Goal: Information Seeking & Learning: Compare options

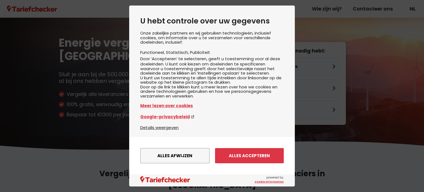
click at [174, 156] on button "Alles afwijzen" at bounding box center [174, 155] width 69 height 15
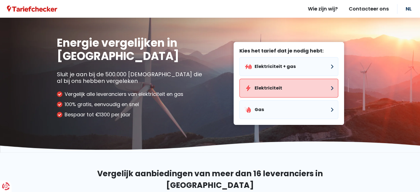
click at [265, 89] on button "Elektriciteit" at bounding box center [289, 88] width 99 height 19
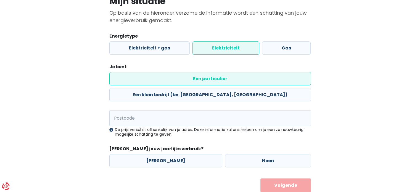
scroll to position [52, 0]
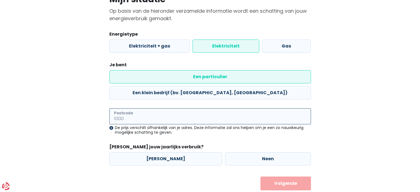
click at [187, 108] on input "Postcode" at bounding box center [210, 116] width 202 height 16
type input "8820"
click at [261, 177] on button "Volgende" at bounding box center [286, 184] width 51 height 14
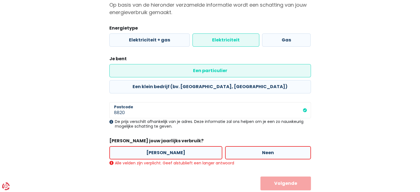
click at [164, 146] on label "[PERSON_NAME]" at bounding box center [165, 152] width 113 height 13
click at [164, 146] on input "[PERSON_NAME]" at bounding box center [165, 152] width 113 height 13
radio input "true"
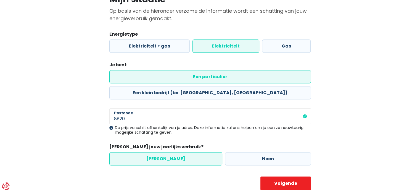
click at [160, 152] on label "[PERSON_NAME]" at bounding box center [165, 158] width 113 height 13
click at [160, 152] on input "[PERSON_NAME]" at bounding box center [165, 158] width 113 height 13
click at [299, 177] on button "Volgende" at bounding box center [286, 184] width 51 height 14
select select
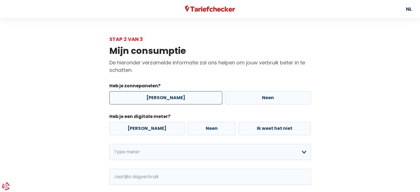
click at [160, 98] on label "[PERSON_NAME]" at bounding box center [165, 97] width 113 height 13
click at [160, 98] on input "[PERSON_NAME]" at bounding box center [165, 97] width 113 height 13
radio input "true"
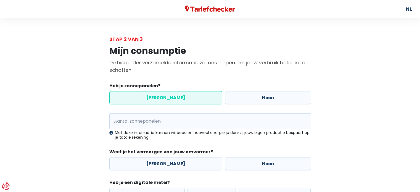
scroll to position [28, 0]
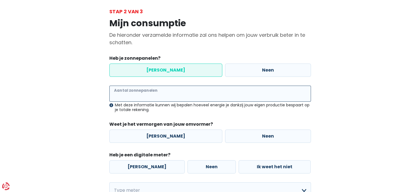
click at [150, 93] on input "Aantal zonnepanelen" at bounding box center [210, 94] width 202 height 16
type input "20"
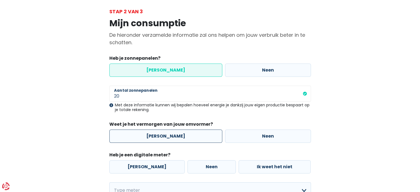
click at [160, 136] on label "[PERSON_NAME]" at bounding box center [165, 136] width 113 height 13
click at [160, 136] on input "[PERSON_NAME]" at bounding box center [165, 136] width 113 height 13
radio input "true"
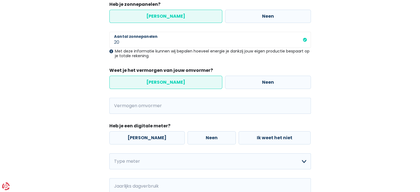
scroll to position [83, 0]
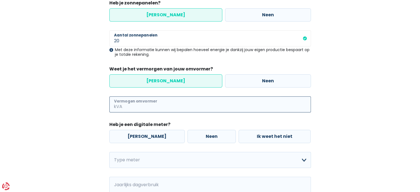
click at [149, 105] on input "Vermogen omvormer" at bounding box center [217, 104] width 188 height 16
type input "4"
click at [144, 137] on label "[PERSON_NAME]" at bounding box center [146, 136] width 75 height 13
click at [144, 137] on input "[PERSON_NAME]" at bounding box center [146, 136] width 75 height 13
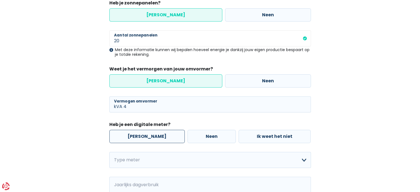
radio input "true"
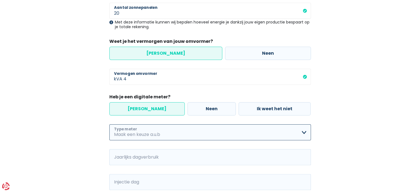
click at [143, 134] on select "Enkelvoudig Tweevoudig Enkelvoudig + uitsluitend nachttarief Tweevoudig + uitsl…" at bounding box center [210, 132] width 202 height 16
select select "day_night_bi_hourly"
click at [109, 124] on select "Enkelvoudig Tweevoudig Enkelvoudig + uitsluitend nachttarief Tweevoudig + uitsl…" at bounding box center [210, 132] width 202 height 16
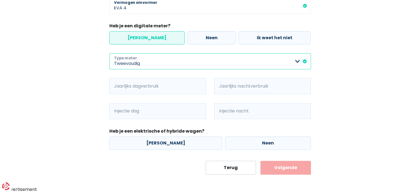
scroll to position [182, 0]
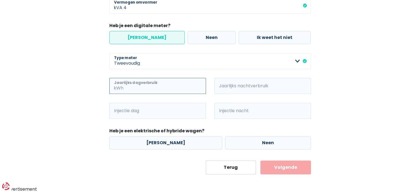
click at [146, 86] on input "Jaarlijks dagverbruik" at bounding box center [166, 86] width 82 height 16
type input "1500"
click at [261, 86] on input "Jaarlijks nachtverbruik" at bounding box center [271, 86] width 82 height 16
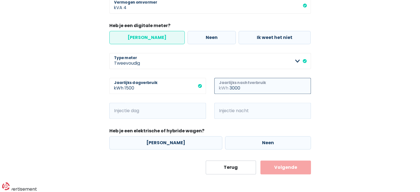
type input "3000"
click at [148, 113] on input "Injectie dag" at bounding box center [166, 111] width 82 height 16
type input "5600"
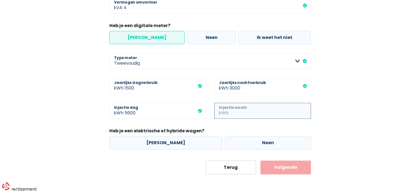
click at [234, 114] on input "Injectie nacht" at bounding box center [271, 111] width 82 height 16
type input "2300"
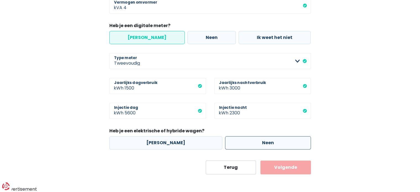
click at [252, 139] on label "Neen" at bounding box center [268, 142] width 86 height 13
click at [252, 139] on input "Neen" at bounding box center [268, 142] width 86 height 13
radio input "true"
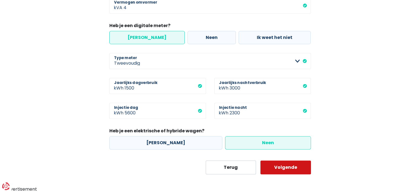
click at [282, 171] on button "Volgende" at bounding box center [286, 168] width 51 height 14
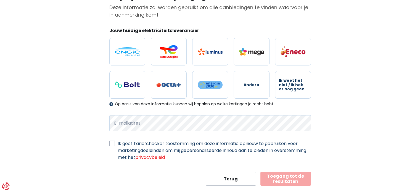
scroll to position [66, 0]
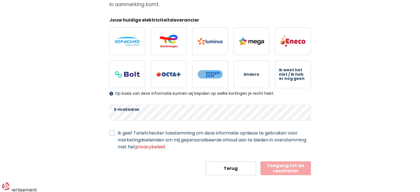
click at [118, 133] on label "Ik geef Tariefchecker toestemming om deze informatie opnieuw te gebruiken voor …" at bounding box center [214, 140] width 193 height 21
click at [112, 133] on input "Ik geef Tariefchecker toestemming om deze informatie opnieuw te gebruiken voor …" at bounding box center [112, 133] width 6 height 6
checkbox input "true"
click at [286, 165] on button "Toegang tot de resultaten" at bounding box center [286, 168] width 51 height 14
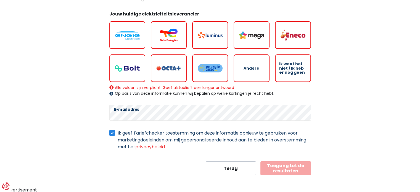
scroll to position [44, 0]
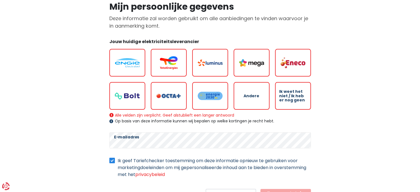
click at [251, 94] on span "Andere" at bounding box center [252, 96] width 16 height 4
click at [251, 94] on input "Andere" at bounding box center [252, 96] width 36 height 28
radio input "true"
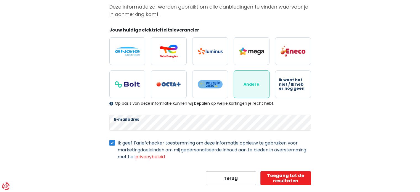
scroll to position [66, 0]
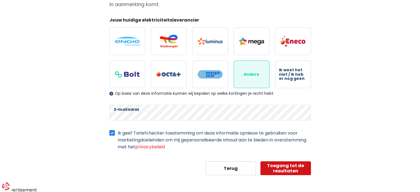
click at [284, 167] on button "Toegang tot de resultaten" at bounding box center [286, 168] width 51 height 14
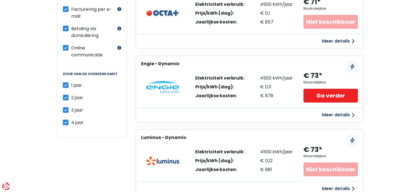
scroll to position [221, 0]
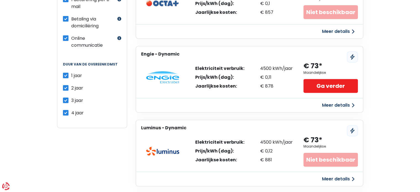
click at [71, 97] on label "3 jaar" at bounding box center [77, 100] width 12 height 7
click at [65, 97] on input "3 jaar" at bounding box center [66, 100] width 6 height 6
checkbox input "false"
click at [71, 109] on label "4 jaar" at bounding box center [77, 112] width 12 height 7
click at [66, 109] on input "4 jaar" at bounding box center [66, 112] width 6 height 6
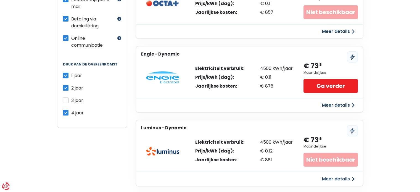
checkbox input "false"
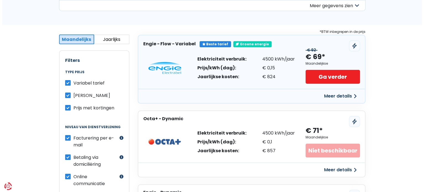
scroll to position [83, 0]
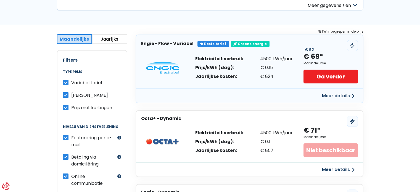
click at [340, 94] on button "Meer details" at bounding box center [338, 96] width 39 height 10
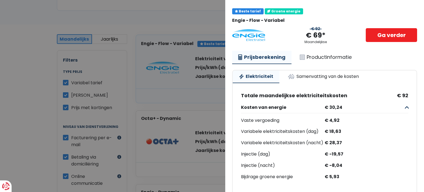
scroll to position [0, 0]
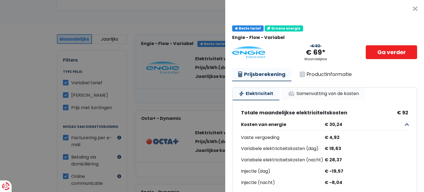
click at [324, 93] on link "Samenvatting van de kosten" at bounding box center [323, 94] width 83 height 12
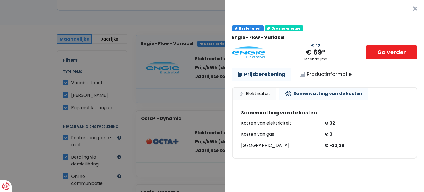
click at [261, 93] on link "Elektriciteit" at bounding box center [255, 94] width 44 height 12
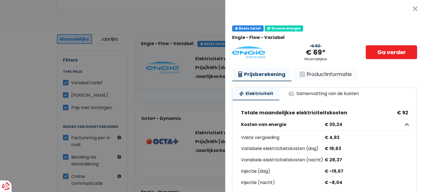
click at [327, 73] on link "Productinformatie" at bounding box center [326, 74] width 64 height 13
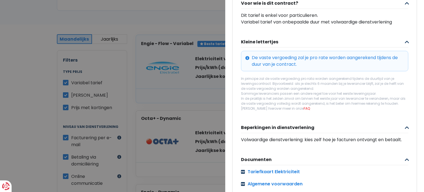
scroll to position [213, 0]
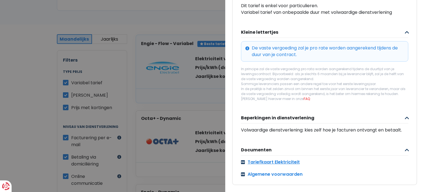
click at [283, 159] on link "Tariefkaart Elektriciteit" at bounding box center [324, 162] width 167 height 7
click at [277, 171] on link "Algemene voorwaarden" at bounding box center [324, 174] width 167 height 7
click at [291, 159] on link "Tariefkaart Elektriciteit" at bounding box center [324, 162] width 167 height 7
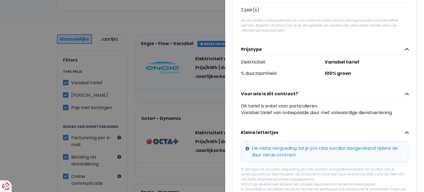
scroll to position [0, 0]
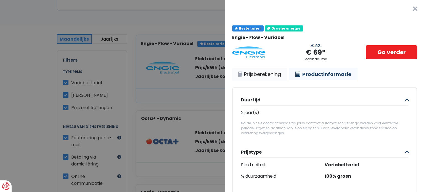
click at [261, 75] on link "Prijsberekening" at bounding box center [259, 74] width 55 height 13
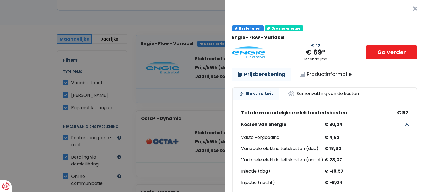
click at [407, 9] on button "×" at bounding box center [416, 9] width 18 height 18
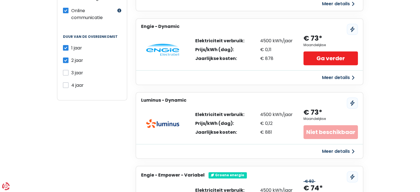
scroll to position [111, 0]
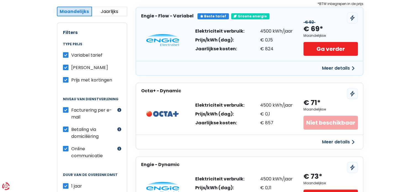
click at [71, 78] on label "Prijs met kortingen" at bounding box center [91, 80] width 41 height 7
click at [65, 78] on input "Prijs met kortingen" at bounding box center [66, 80] width 6 height 6
checkbox input "false"
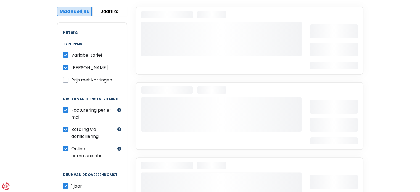
click at [71, 56] on label "Variabel tarief" at bounding box center [86, 55] width 31 height 7
click at [65, 56] on input "Variabel tarief" at bounding box center [66, 55] width 6 height 6
checkbox input "false"
click at [71, 80] on label "Prijs met kortingen" at bounding box center [91, 80] width 41 height 7
click at [66, 80] on input "Prijs met kortingen" at bounding box center [66, 80] width 6 height 6
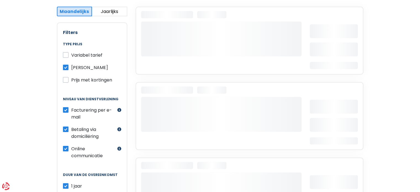
checkbox input "true"
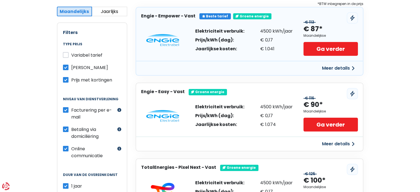
click at [71, 54] on label "Variabel tarief" at bounding box center [86, 55] width 31 height 7
click at [66, 54] on input "Variabel tarief" at bounding box center [66, 55] width 6 height 6
checkbox input "true"
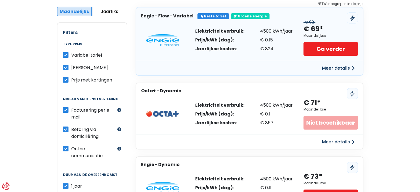
click at [330, 68] on button "Meer details" at bounding box center [338, 68] width 39 height 10
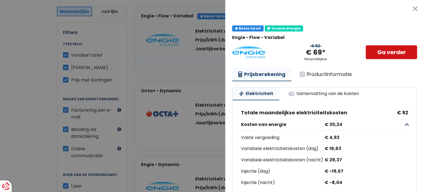
click at [382, 49] on link "Ga verder" at bounding box center [391, 52] width 51 height 14
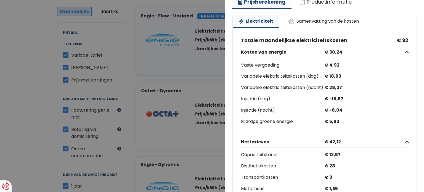
scroll to position [0, 0]
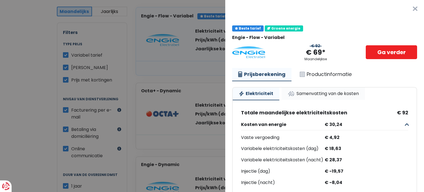
click at [317, 91] on link "Samenvatting van de kosten" at bounding box center [323, 94] width 83 height 12
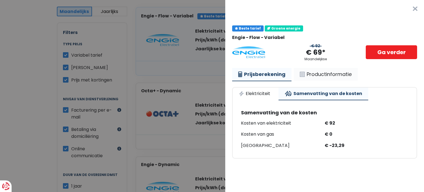
click at [323, 72] on link "Productinformatie" at bounding box center [326, 74] width 64 height 13
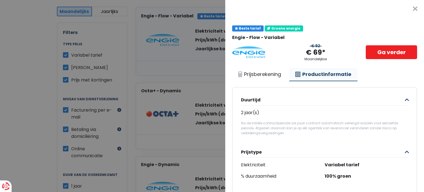
click at [409, 9] on button "×" at bounding box center [416, 9] width 18 height 18
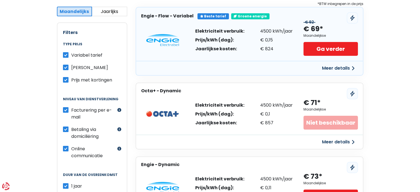
click at [109, 11] on button "Jaarlijks" at bounding box center [109, 12] width 35 height 10
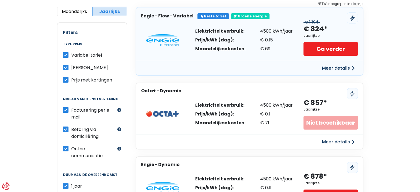
click at [346, 66] on button "Meer details" at bounding box center [338, 68] width 39 height 10
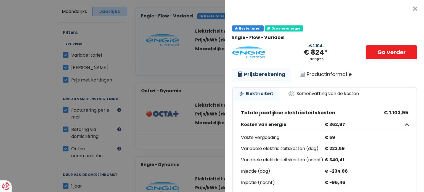
click at [407, 8] on button "×" at bounding box center [416, 9] width 18 height 18
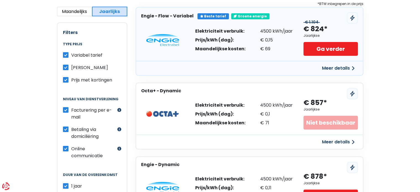
scroll to position [83, 0]
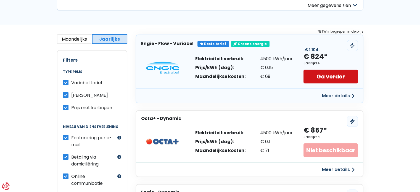
click at [334, 77] on link "Ga verder" at bounding box center [331, 77] width 54 height 14
click at [325, 74] on link "Ga verder" at bounding box center [331, 77] width 54 height 14
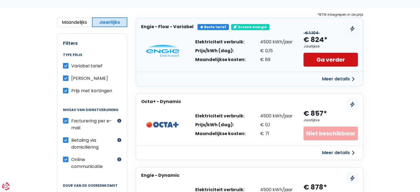
scroll to position [92, 0]
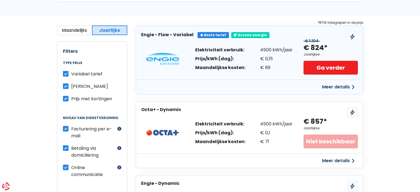
click at [254, 85] on div "Meer details" at bounding box center [249, 87] width 227 height 14
click at [325, 68] on link "Ga verder" at bounding box center [331, 68] width 54 height 14
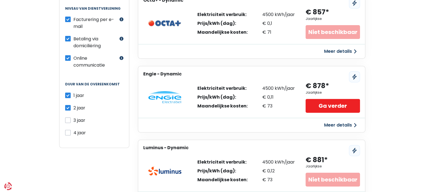
scroll to position [202, 0]
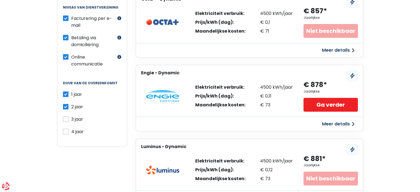
click at [341, 122] on button "Meer details" at bounding box center [338, 124] width 39 height 10
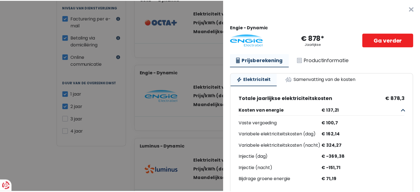
scroll to position [0, 0]
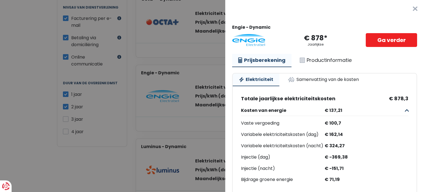
click at [407, 7] on button "×" at bounding box center [416, 9] width 18 height 18
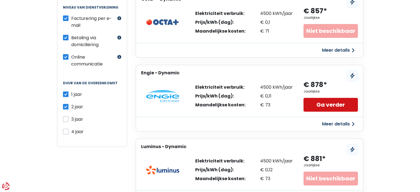
click at [327, 102] on link "Ga verder" at bounding box center [331, 105] width 54 height 14
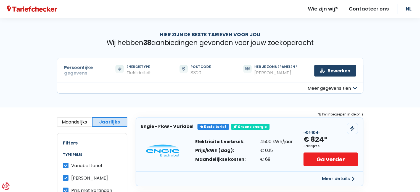
click at [325, 87] on button "Meer gegevens zien" at bounding box center [210, 88] width 307 height 11
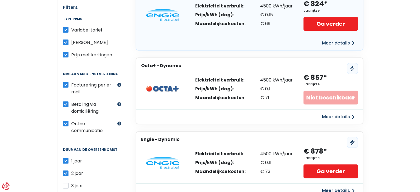
scroll to position [249, 0]
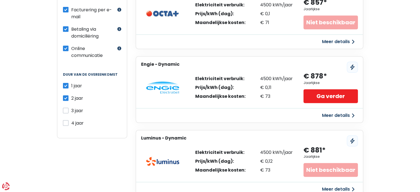
click at [71, 95] on label "2 jaar" at bounding box center [77, 98] width 12 height 7
click at [64, 95] on input "2 jaar" at bounding box center [66, 98] width 6 height 6
checkbox input "false"
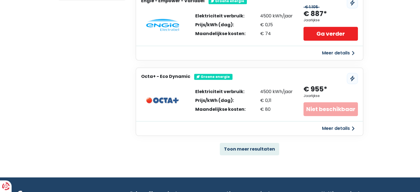
scroll to position [414, 0]
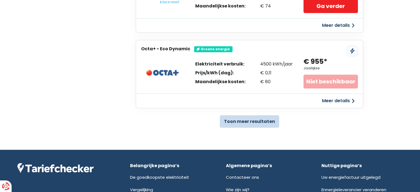
click at [256, 118] on button "Toon meer resultaten" at bounding box center [249, 121] width 59 height 12
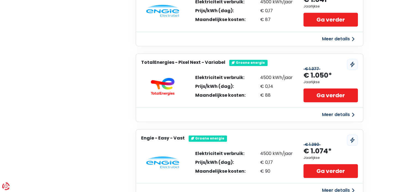
scroll to position [553, 0]
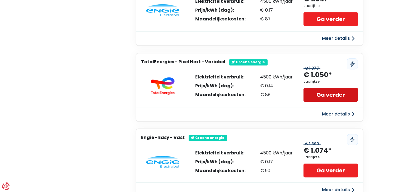
click at [329, 92] on link "Ga verder" at bounding box center [331, 95] width 54 height 14
